Goal: Browse casually

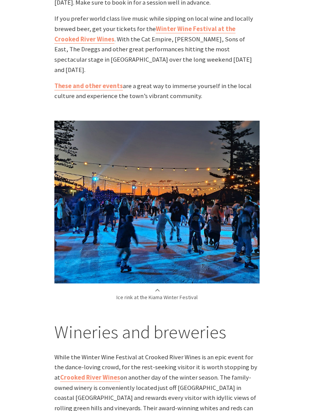
scroll to position [863, 0]
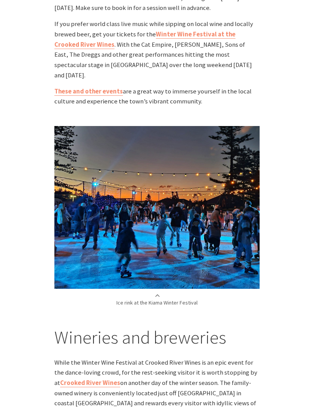
click at [216, 210] on img at bounding box center [156, 207] width 205 height 163
click at [229, 218] on img at bounding box center [156, 207] width 205 height 163
click at [158, 293] on p "Ice rink at the Kiama Winter Festival" at bounding box center [156, 300] width 205 height 14
click at [171, 293] on p "Ice rink at the Kiama Winter Festival" at bounding box center [156, 300] width 205 height 14
click at [182, 293] on p "Ice rink at the Kiama Winter Festival" at bounding box center [156, 300] width 205 height 14
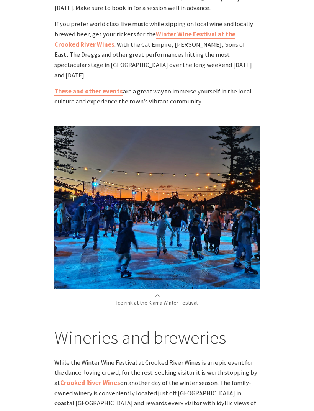
click at [166, 257] on img at bounding box center [156, 207] width 205 height 163
click at [155, 258] on img at bounding box center [156, 207] width 205 height 163
click at [152, 257] on img at bounding box center [156, 207] width 205 height 163
click at [158, 248] on img at bounding box center [156, 207] width 205 height 163
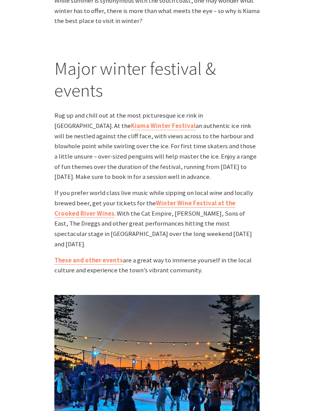
scroll to position [694, 0]
click at [74, 295] on img at bounding box center [156, 376] width 205 height 163
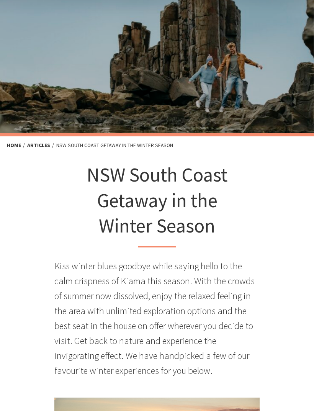
scroll to position [0, 0]
